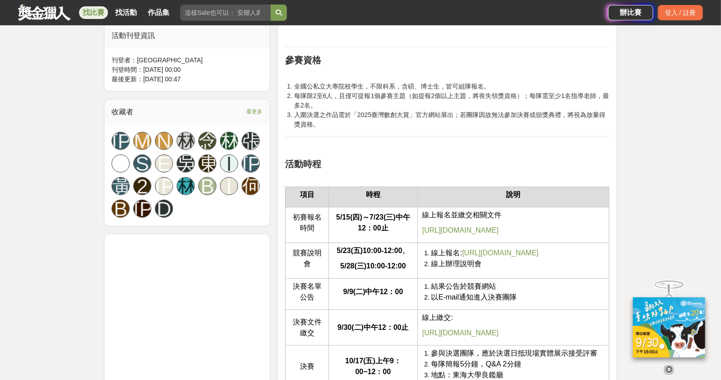
scroll to position [497, 0]
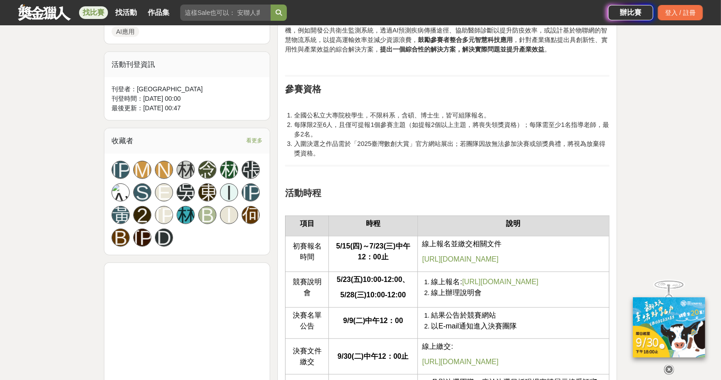
click at [221, 13] on input "search" at bounding box center [225, 13] width 90 height 16
click at [247, 15] on input "search" at bounding box center [225, 13] width 90 height 16
paste input "創業歸故里+驗證輔導計畫"
click at [286, 16] on button "submit" at bounding box center [278, 13] width 16 height 16
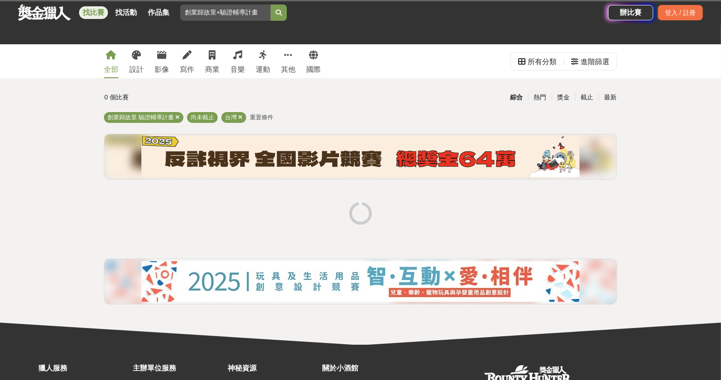
click at [238, 15] on input "創業歸故里+驗證輔導計畫" at bounding box center [225, 13] width 90 height 16
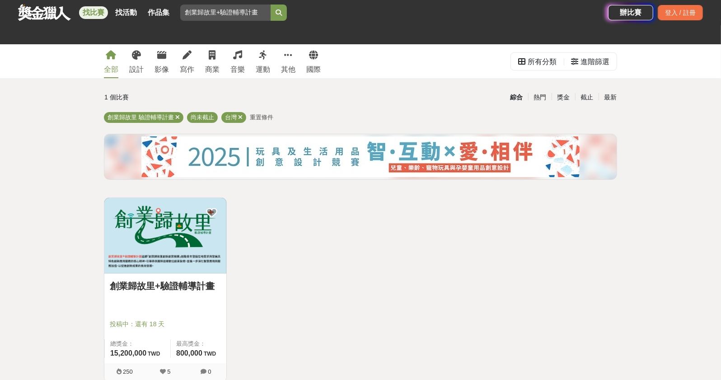
drag, startPoint x: 254, startPoint y: 13, endPoint x: 219, endPoint y: 13, distance: 34.8
click at [219, 13] on input "創業歸故里+驗證輔導計畫" at bounding box center [225, 13] width 90 height 16
click at [238, 14] on input "創業歸故里+畫" at bounding box center [225, 13] width 90 height 16
type input "創業歸故里"
click at [277, 13] on button "submit" at bounding box center [278, 13] width 16 height 16
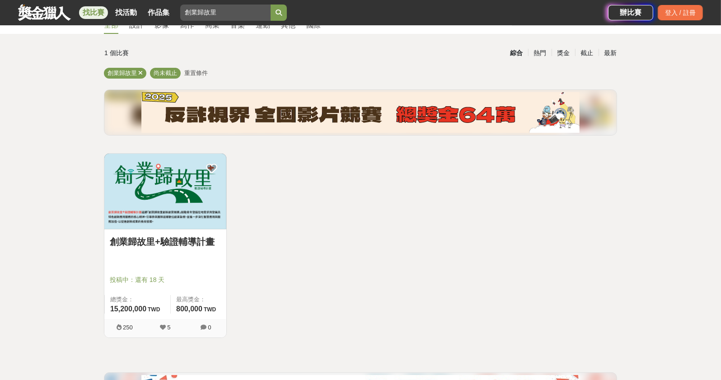
scroll to position [90, 0]
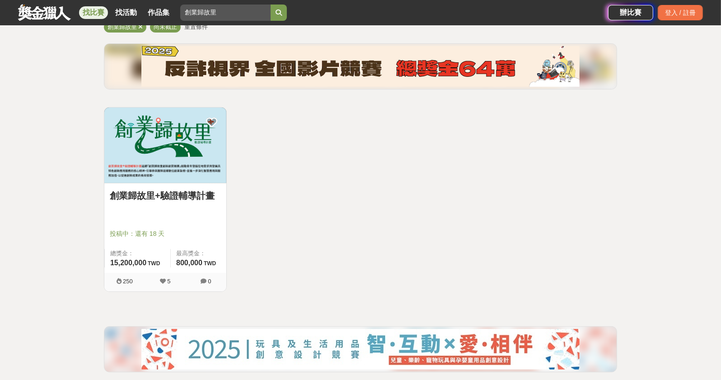
click at [199, 198] on link "創業歸故里+驗證輔導計畫" at bounding box center [165, 196] width 111 height 14
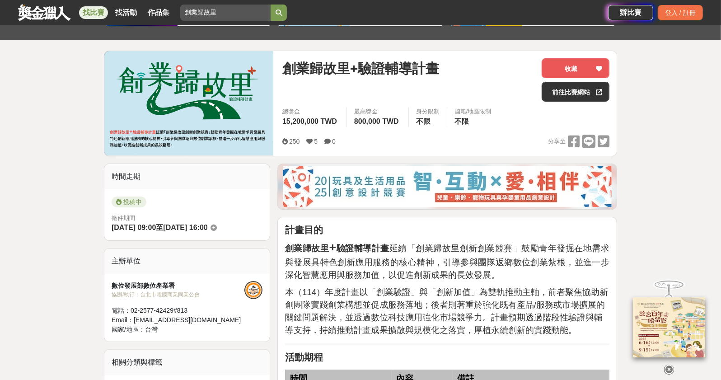
scroll to position [45, 0]
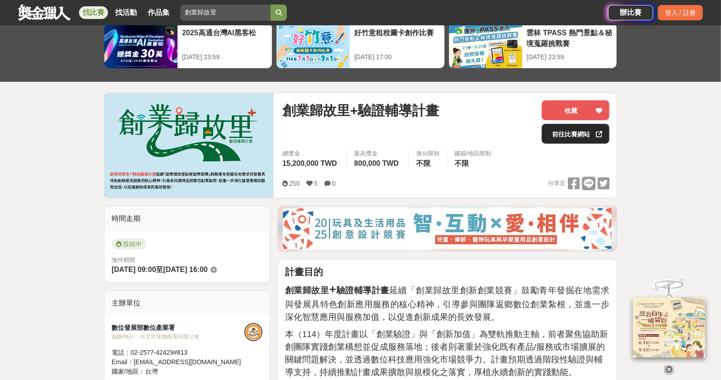
click at [570, 132] on link "前往比賽網站" at bounding box center [575, 134] width 68 height 20
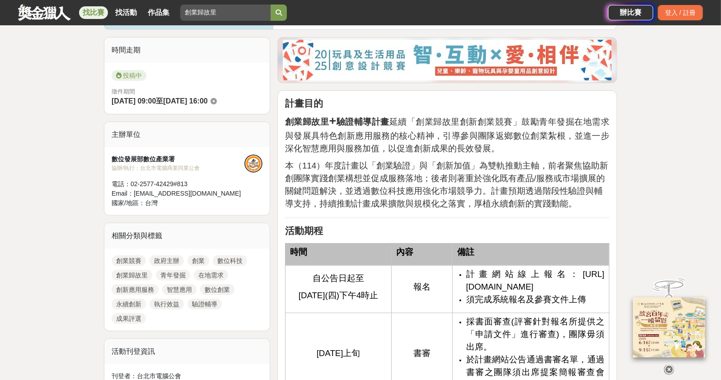
scroll to position [226, 0]
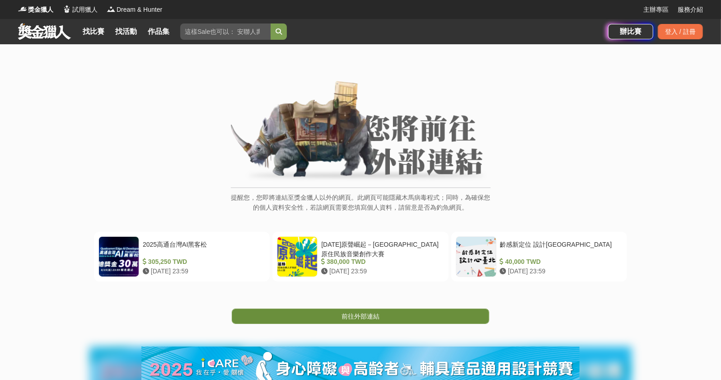
click at [387, 312] on link "前往外部連結" at bounding box center [360, 315] width 257 height 15
